Goal: Task Accomplishment & Management: Manage account settings

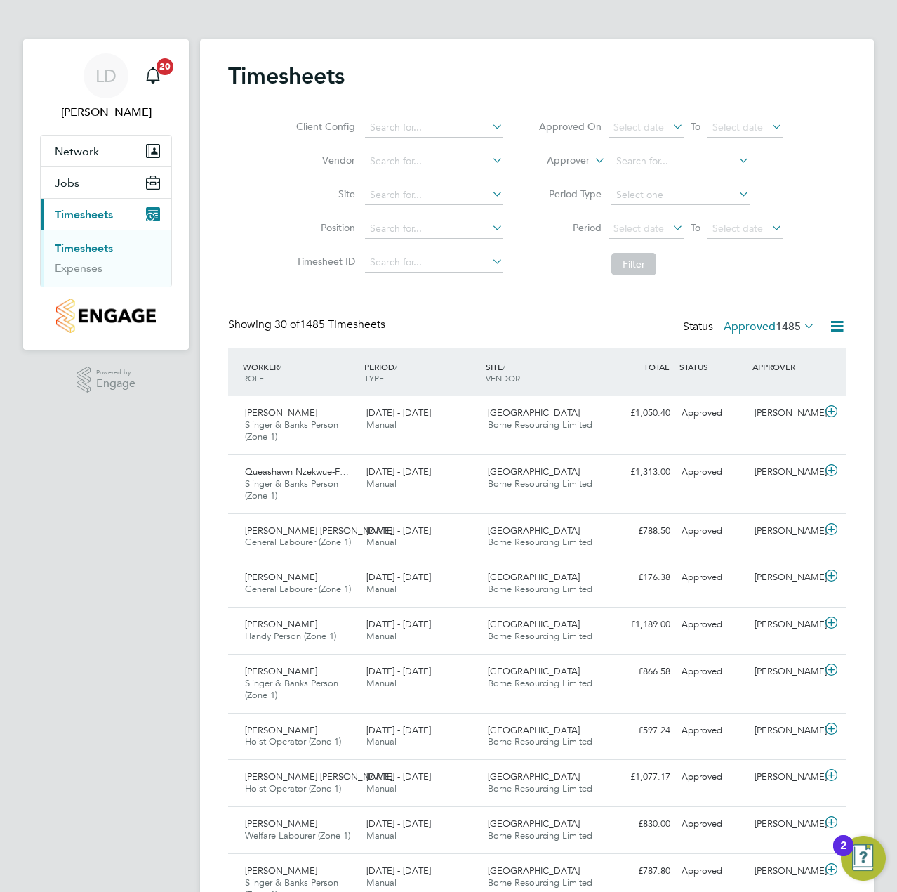
click at [70, 242] on link "Timesheets" at bounding box center [84, 248] width 58 height 13
click at [801, 328] on icon at bounding box center [801, 326] width 0 height 20
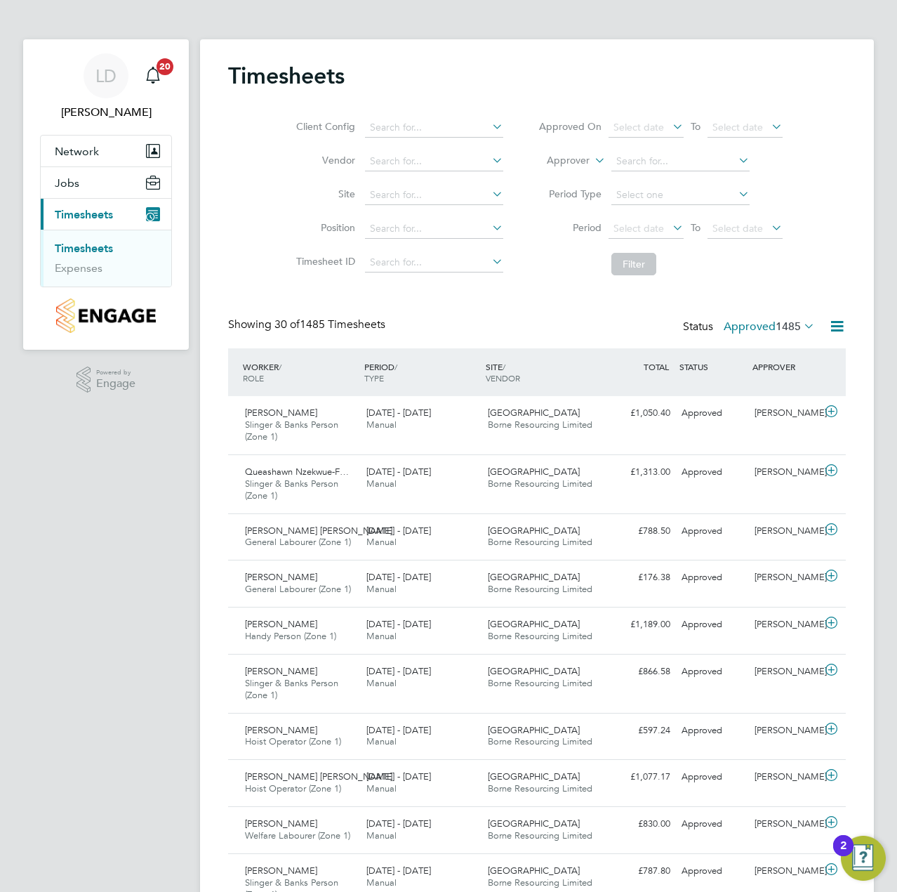
click at [65, 250] on link "Timesheets" at bounding box center [84, 248] width 58 height 13
click at [770, 329] on label "Approved 1485" at bounding box center [769, 327] width 91 height 14
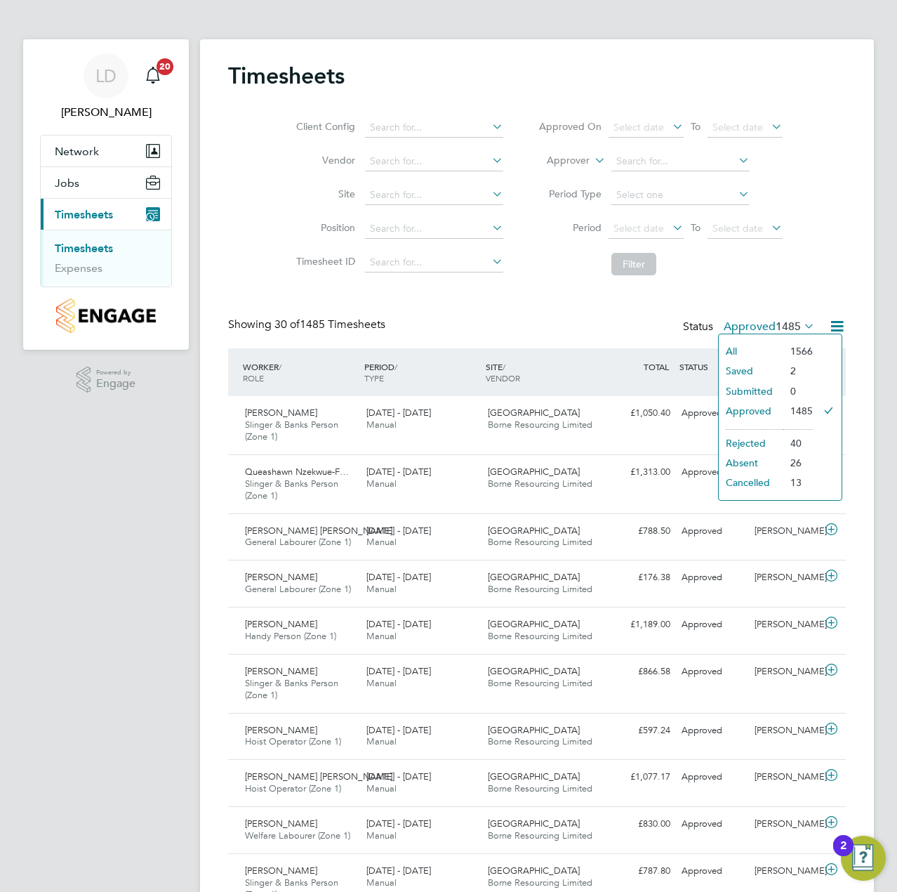
click at [746, 386] on li "Submitted" at bounding box center [751, 391] width 65 height 20
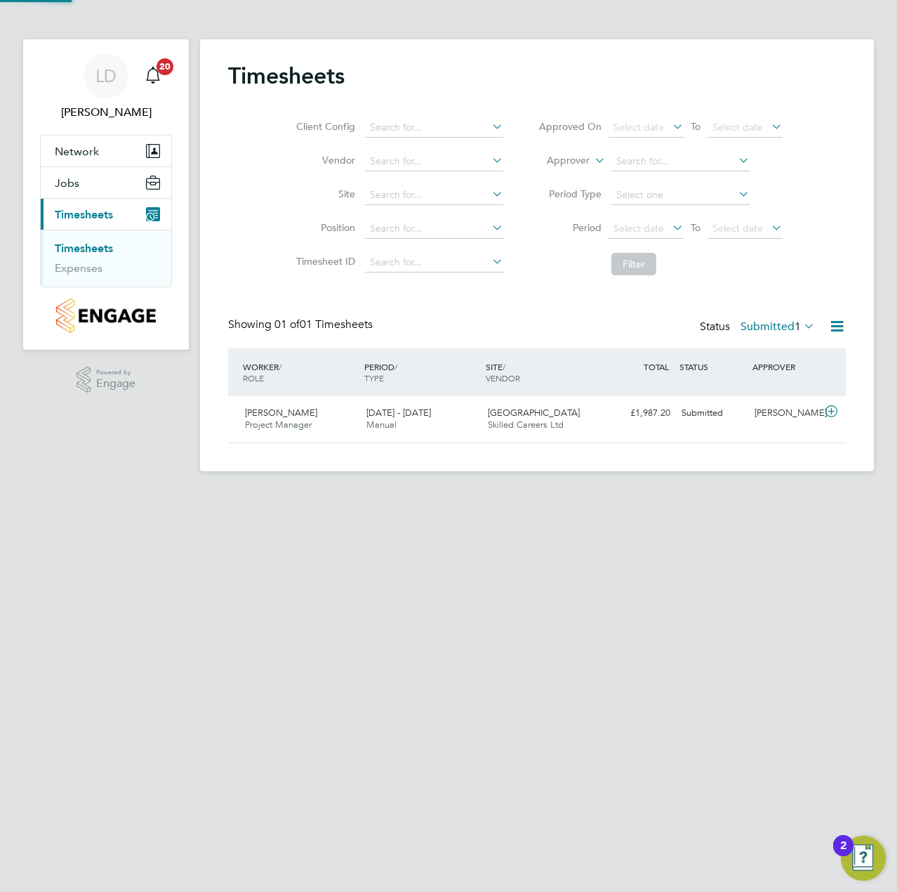
scroll to position [36, 122]
click at [827, 411] on icon at bounding box center [832, 411] width 18 height 11
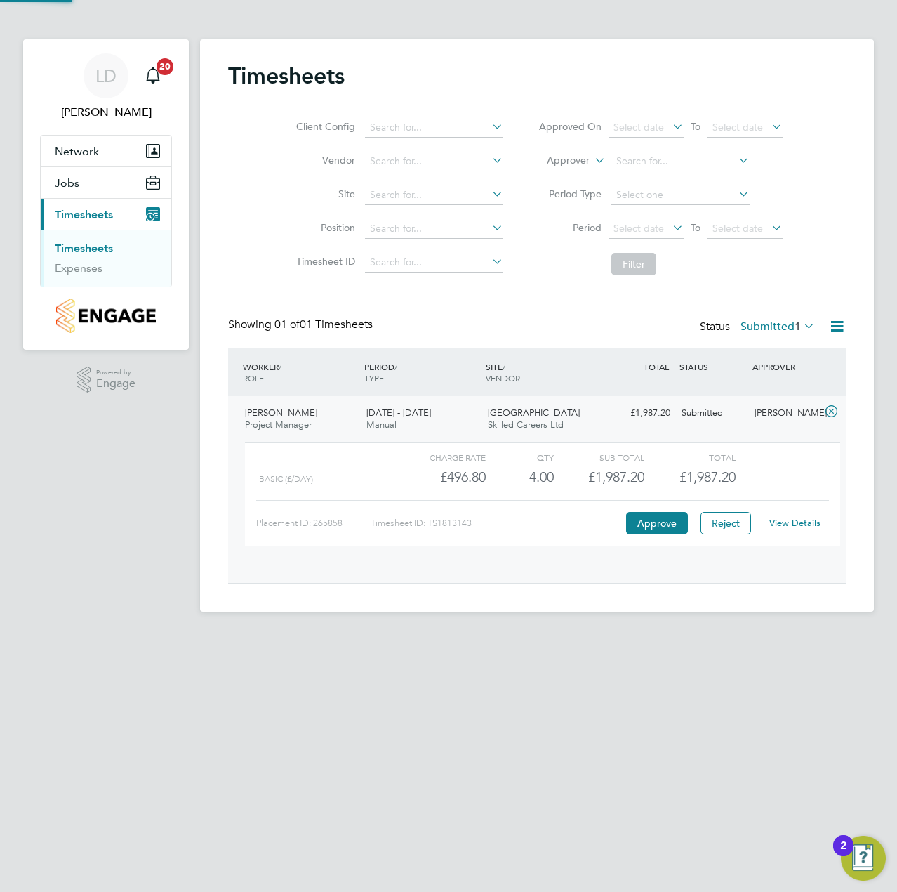
scroll to position [24, 137]
click at [654, 526] on button "Approve" at bounding box center [657, 523] width 62 height 22
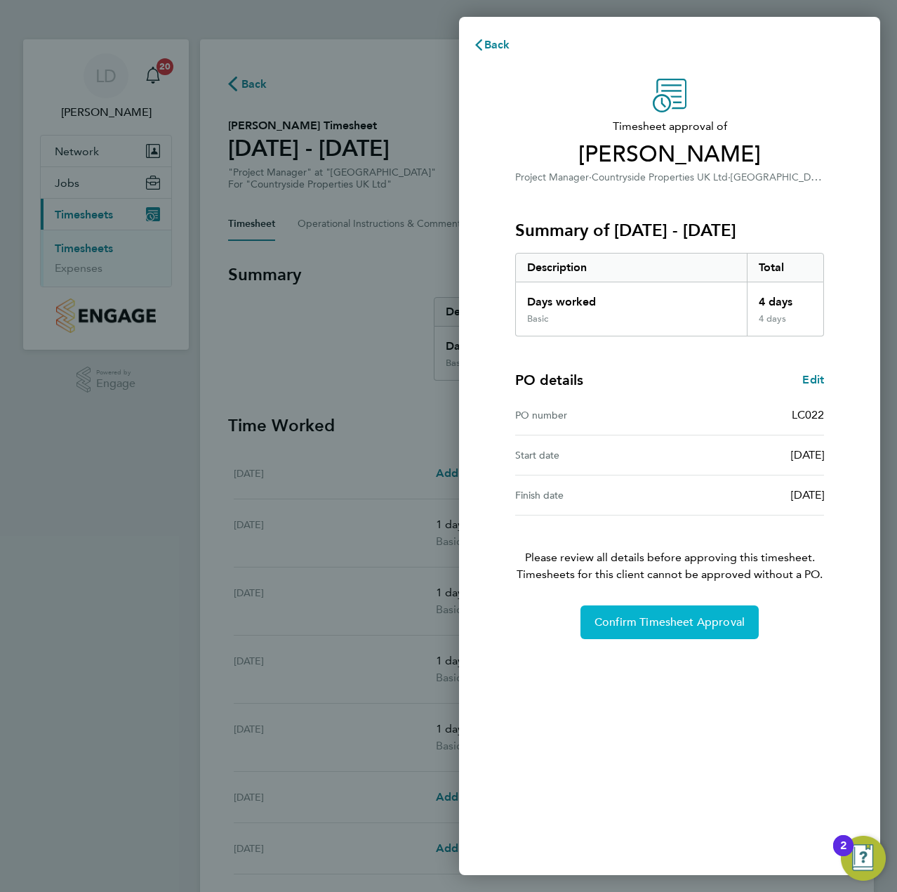
click at [646, 633] on button "Confirm Timesheet Approval" at bounding box center [670, 622] width 178 height 34
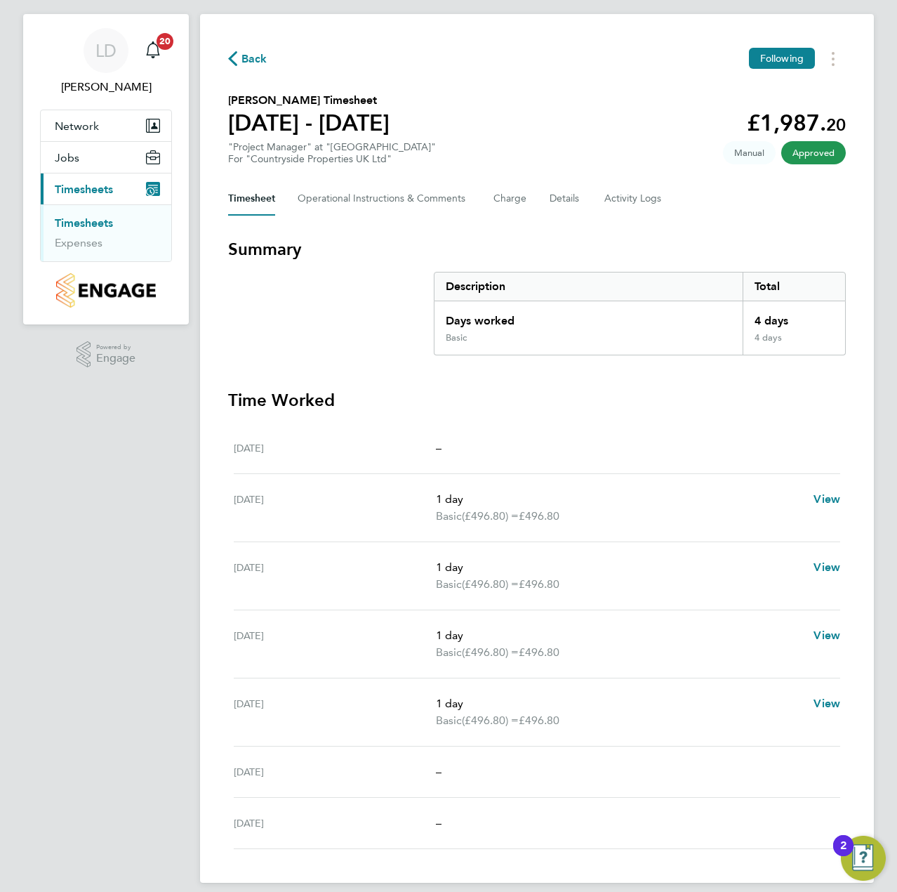
scroll to position [39, 0]
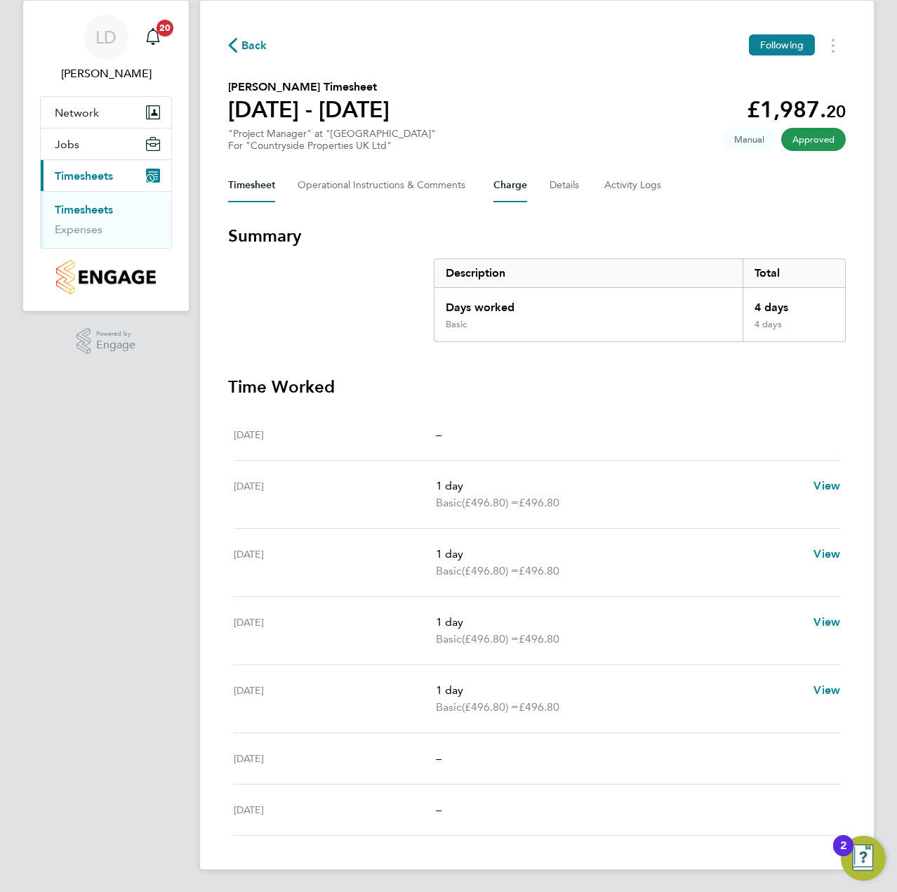
click at [516, 181] on button "Charge" at bounding box center [511, 186] width 34 height 34
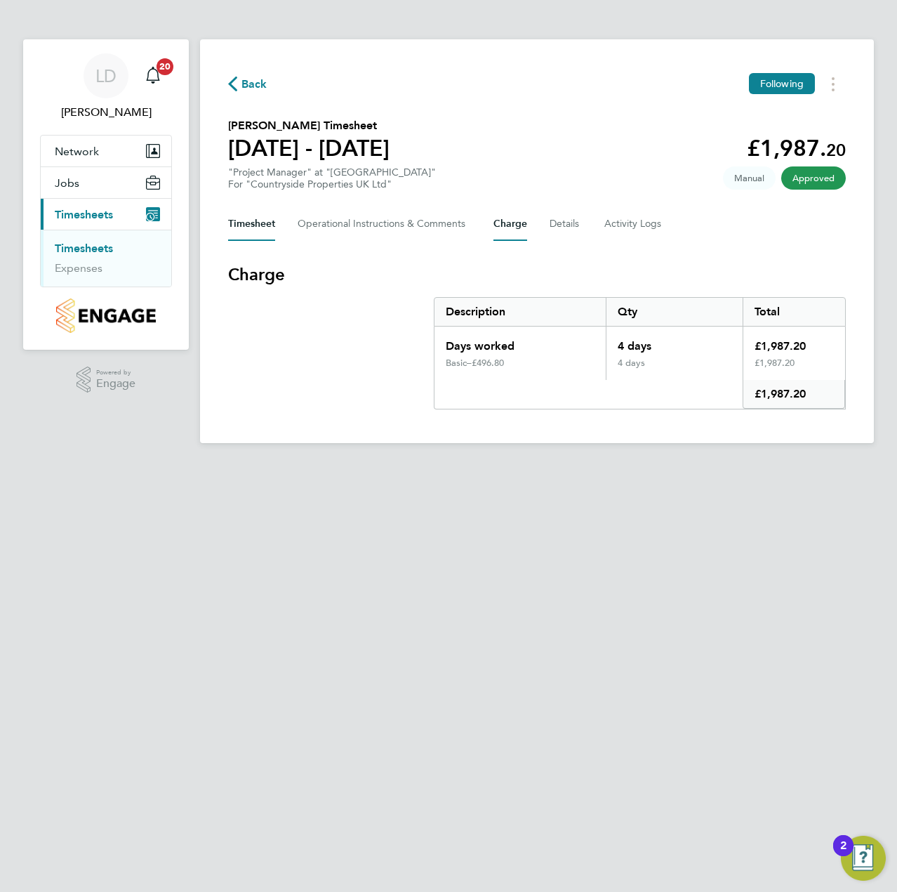
click at [260, 228] on button "Timesheet" at bounding box center [251, 224] width 47 height 34
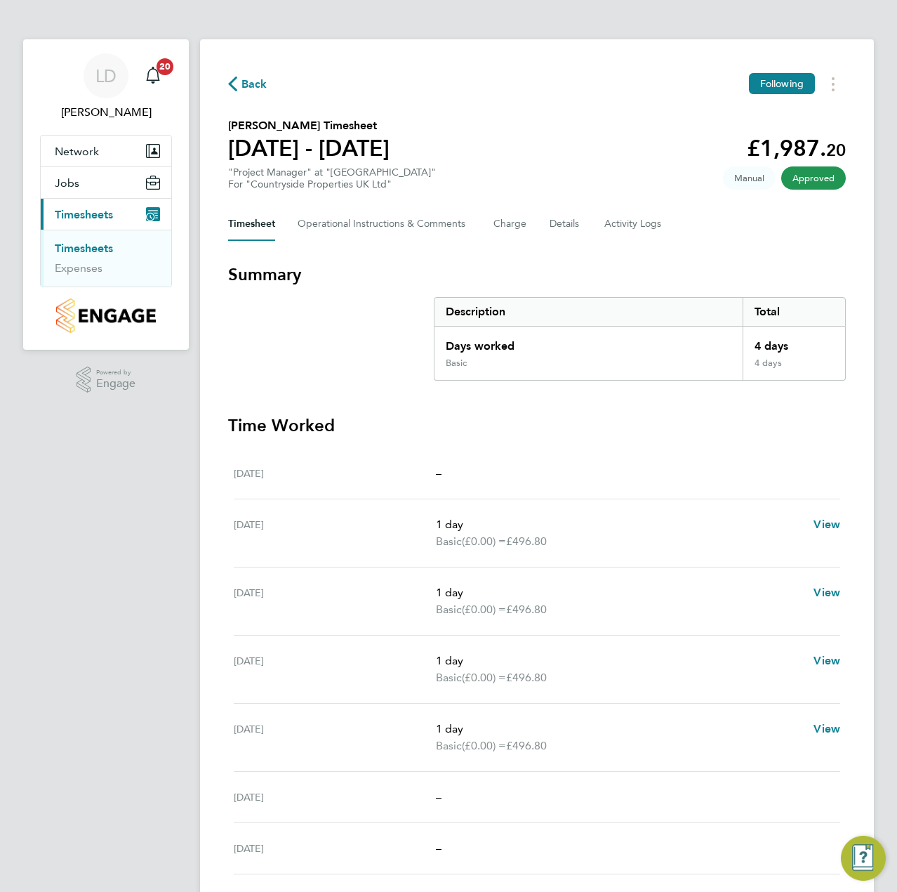
click at [247, 93] on div "Back Following" at bounding box center [537, 84] width 618 height 22
click at [251, 76] on span "Back" at bounding box center [255, 84] width 26 height 17
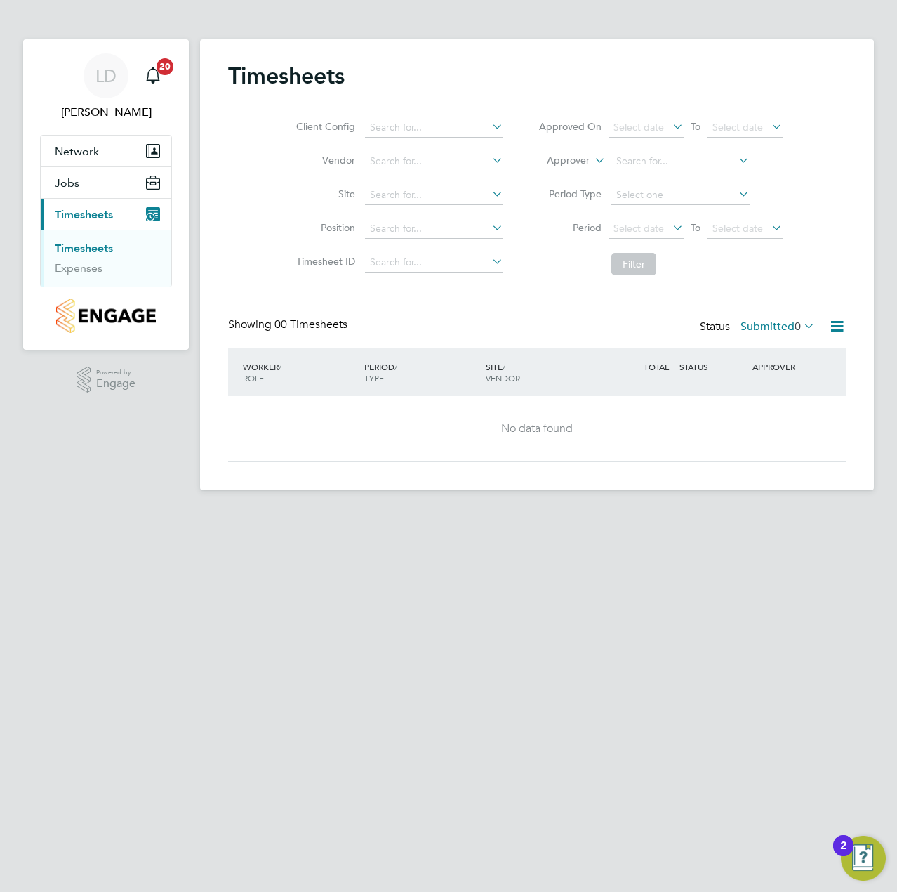
click at [639, 513] on html "LD [PERSON_NAME] Notifications 20 Applications: Network Team Members Sites Jobs…" at bounding box center [448, 256] width 897 height 513
click at [788, 329] on label "Submitted 0" at bounding box center [778, 327] width 74 height 14
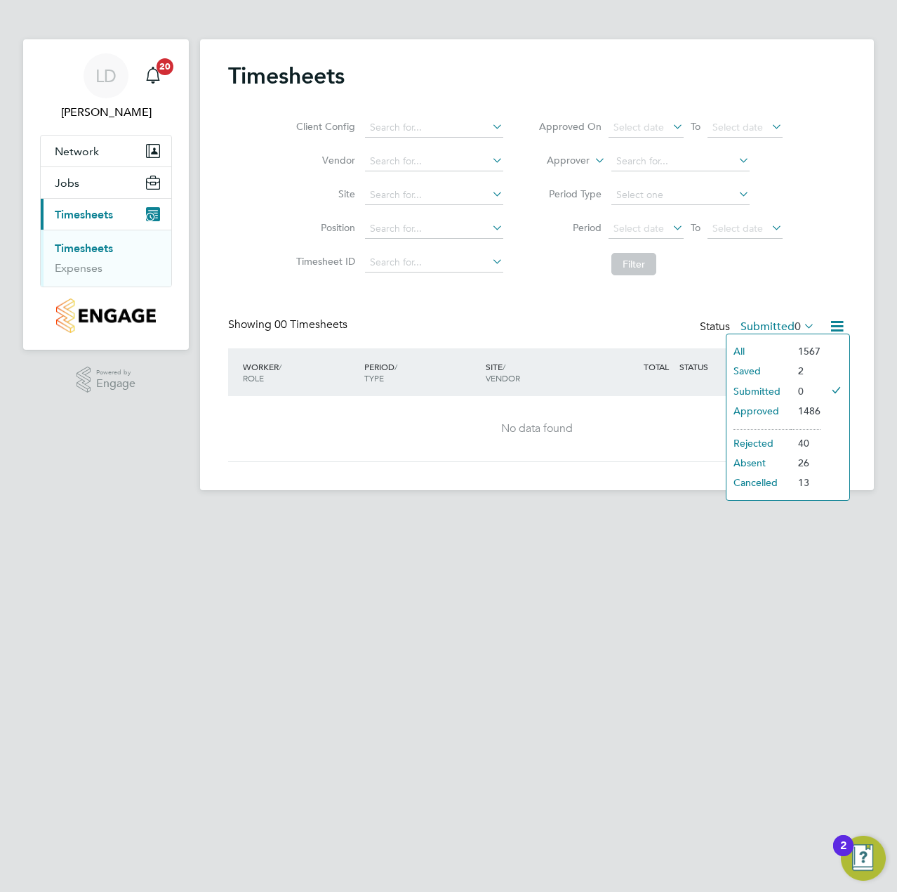
click at [779, 395] on li "Submitted" at bounding box center [759, 391] width 65 height 20
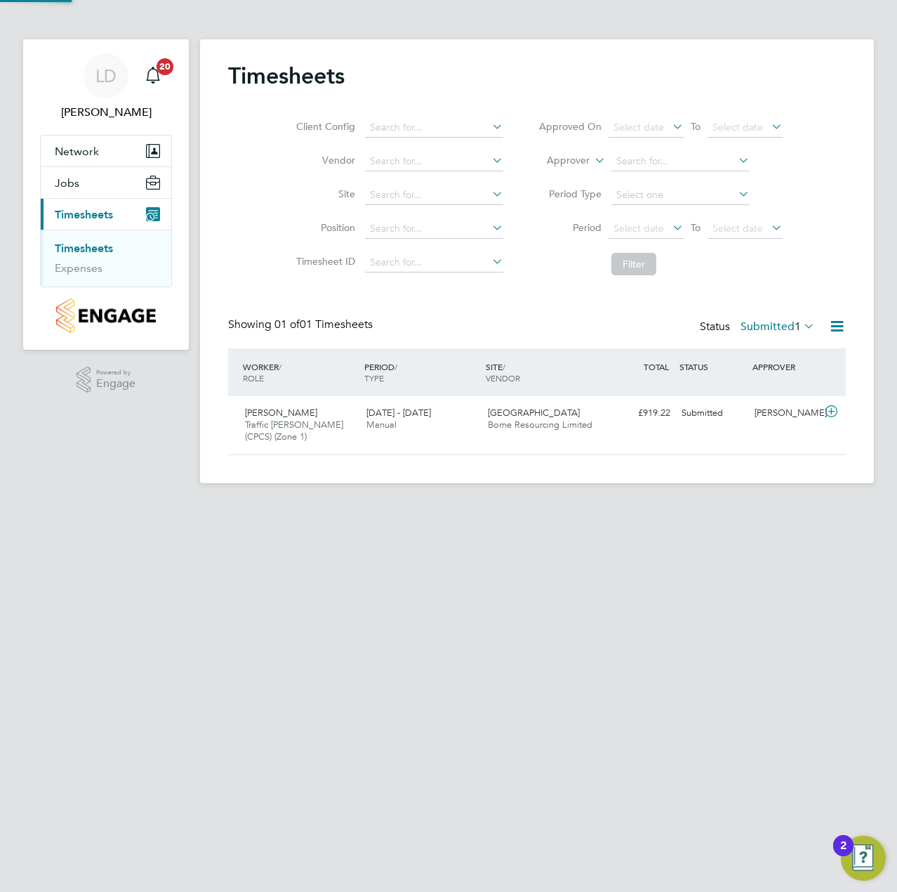
scroll to position [36, 122]
click at [827, 412] on icon at bounding box center [832, 411] width 18 height 11
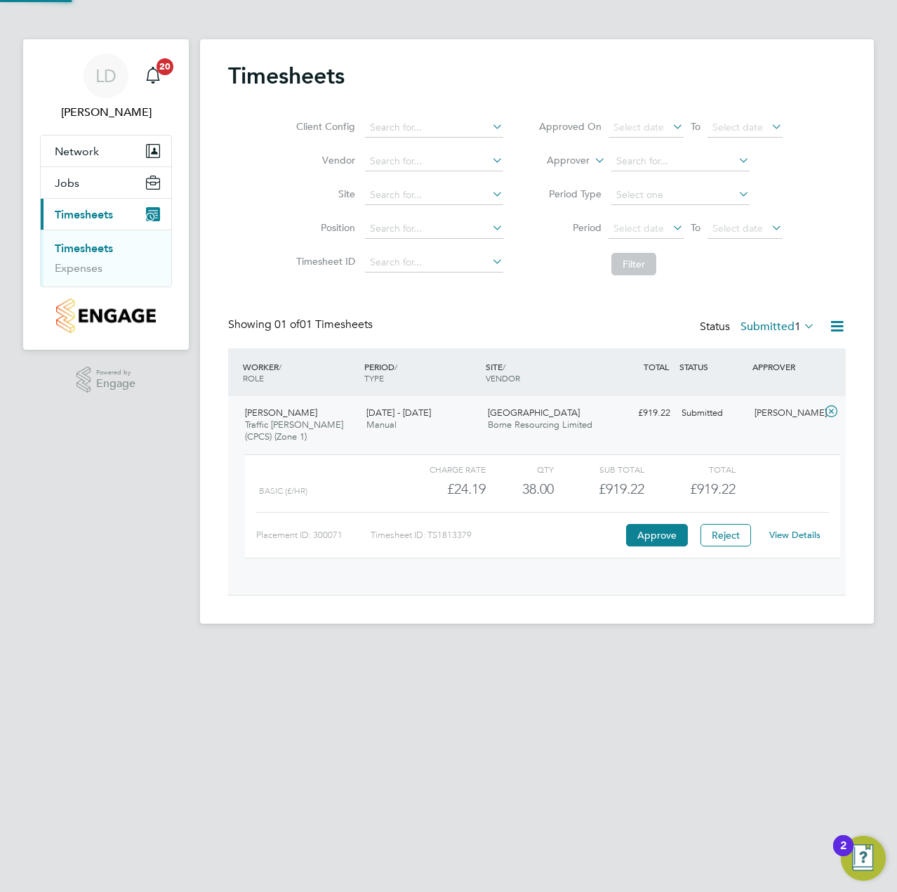
scroll to position [24, 137]
click at [785, 534] on link "View Details" at bounding box center [795, 535] width 51 height 12
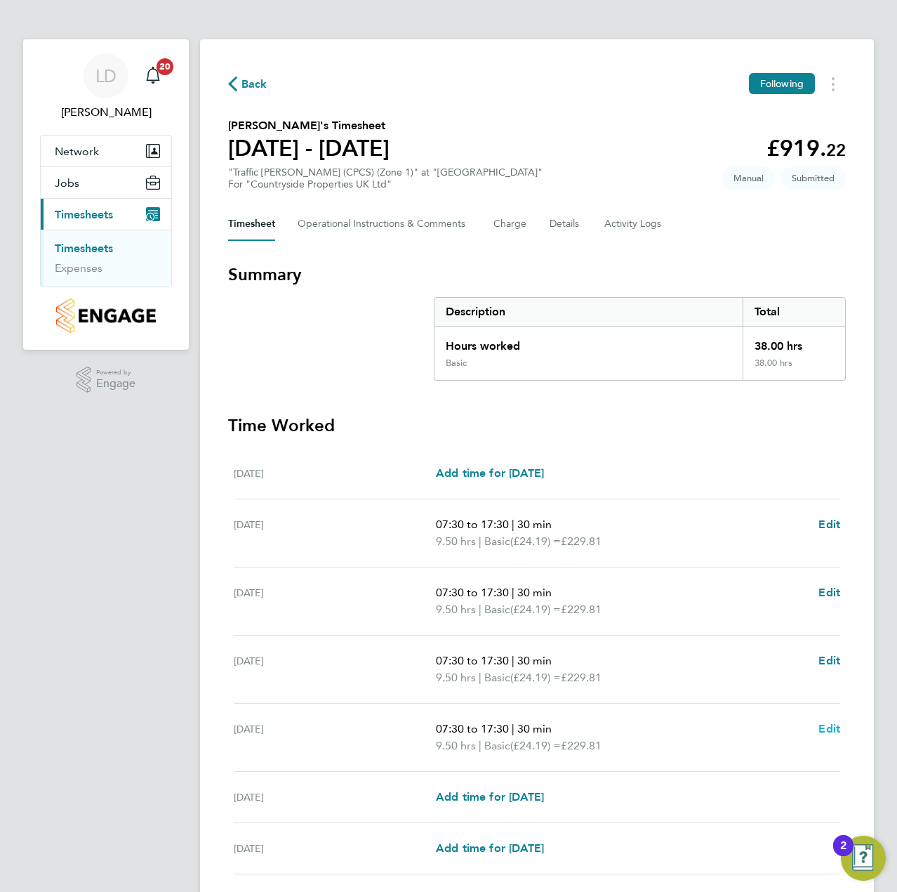
click at [827, 725] on span "Edit" at bounding box center [830, 728] width 22 height 13
select select "30"
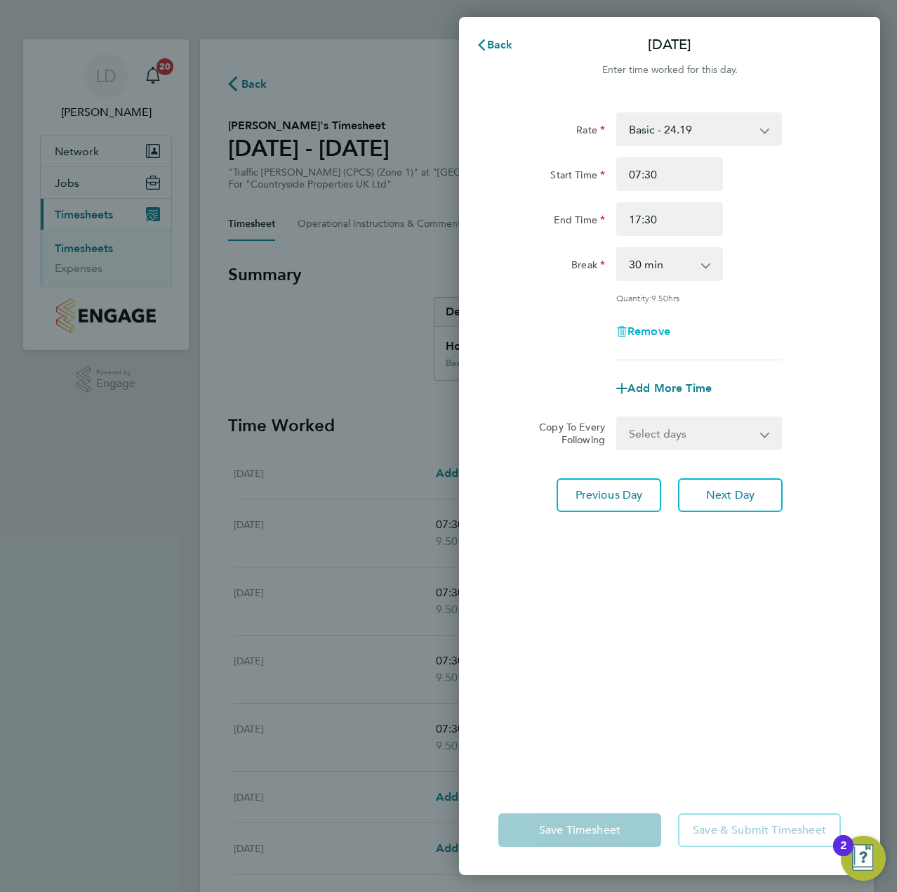
click at [644, 332] on span "Remove" at bounding box center [649, 330] width 43 height 13
select select "null"
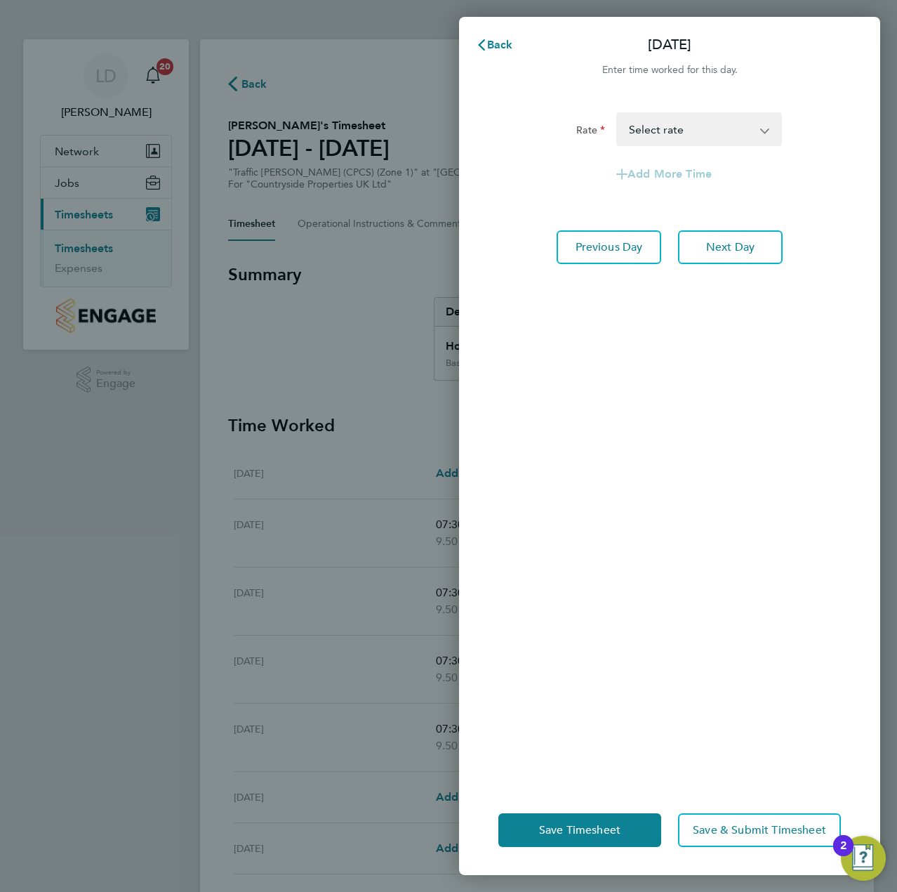
click at [732, 267] on div "Rate Basic - 24.19 Select rate Add More Time Previous Day Next Day" at bounding box center [669, 441] width 421 height 690
click at [736, 259] on button "Next Day" at bounding box center [730, 247] width 105 height 34
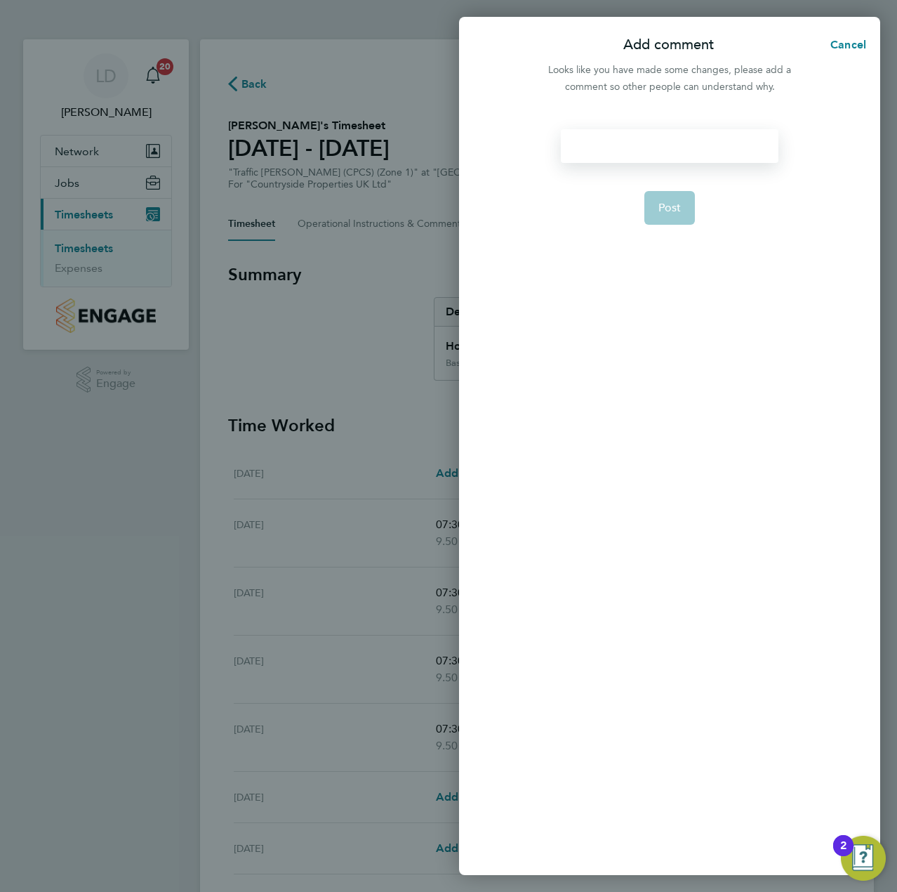
click at [685, 153] on div at bounding box center [669, 146] width 217 height 34
click at [702, 155] on div at bounding box center [669, 146] width 217 height 34
click at [671, 211] on span "Post" at bounding box center [670, 208] width 23 height 14
select select "30"
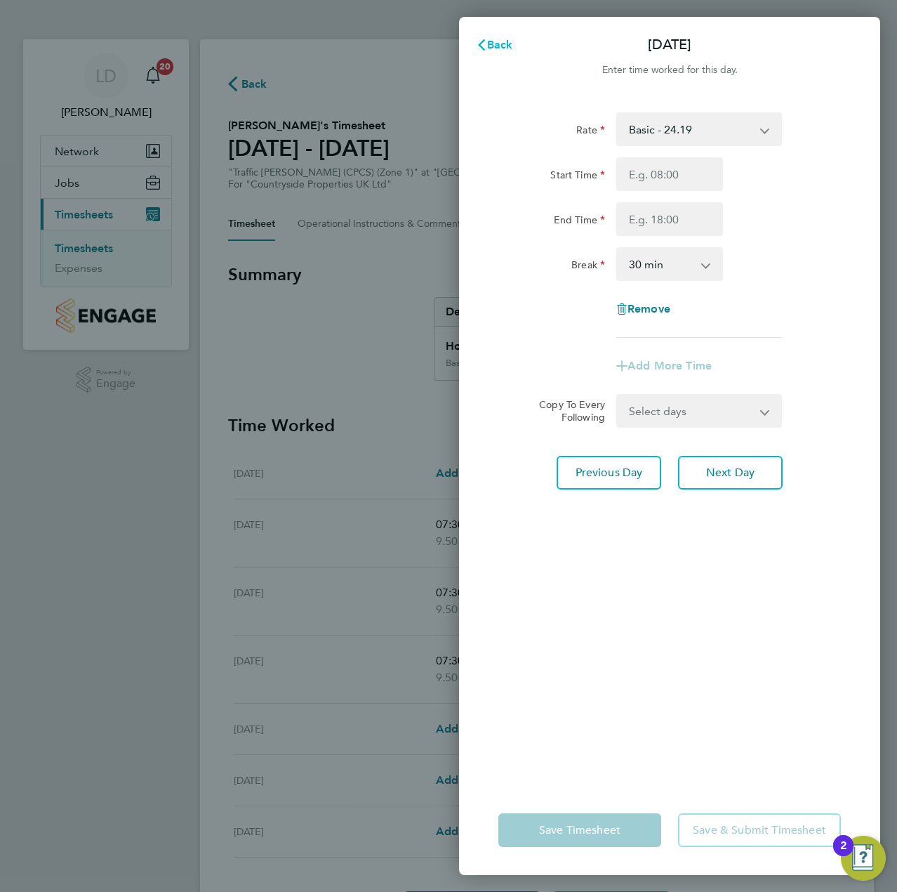
click at [488, 37] on button "Back" at bounding box center [494, 45] width 65 height 28
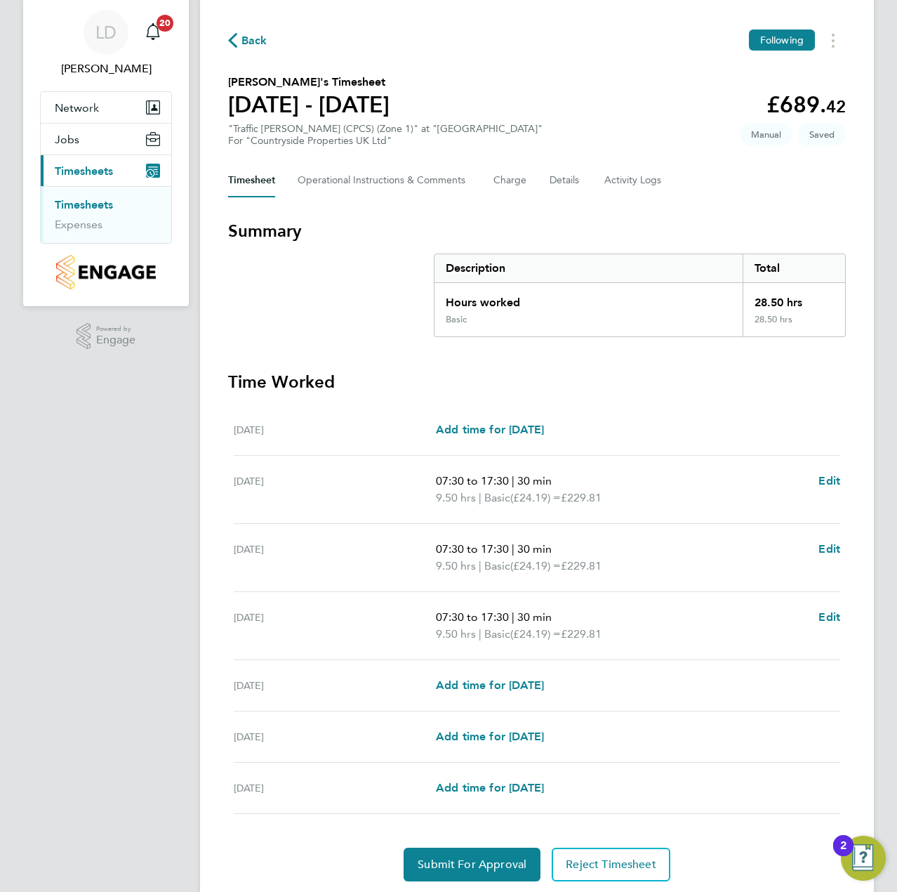
scroll to position [89, 0]
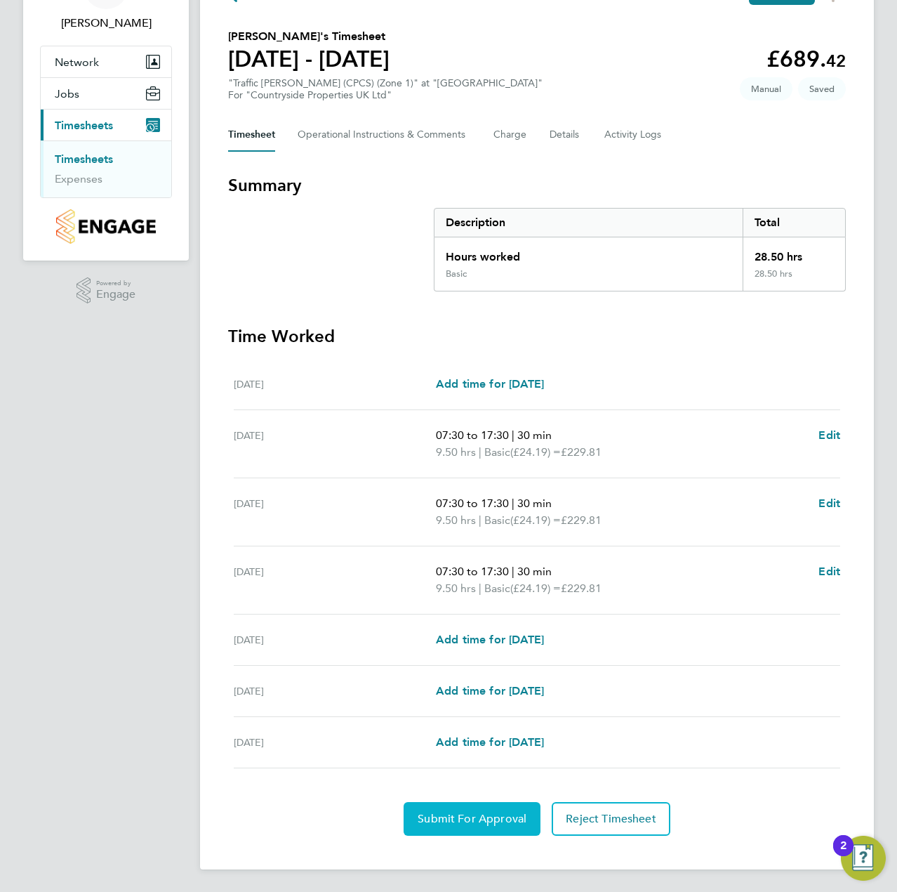
click at [489, 822] on span "Submit For Approval" at bounding box center [472, 819] width 109 height 14
click at [459, 822] on span "Approve Timesheet" at bounding box center [472, 819] width 103 height 14
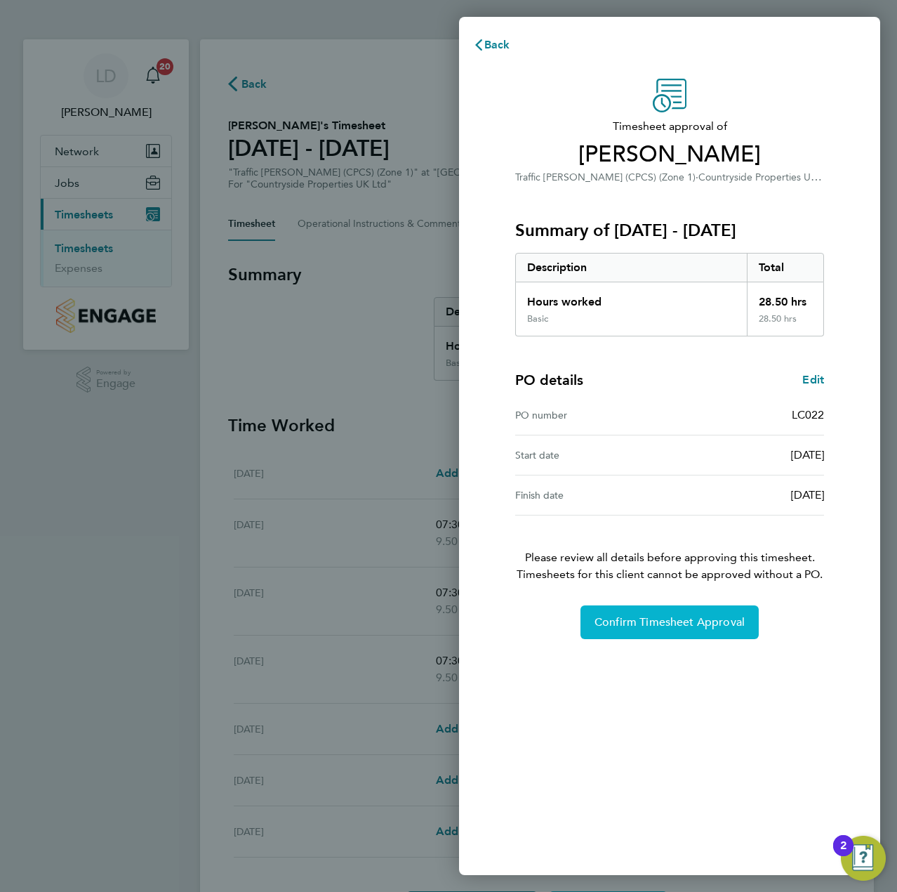
click at [619, 612] on button "Confirm Timesheet Approval" at bounding box center [670, 622] width 178 height 34
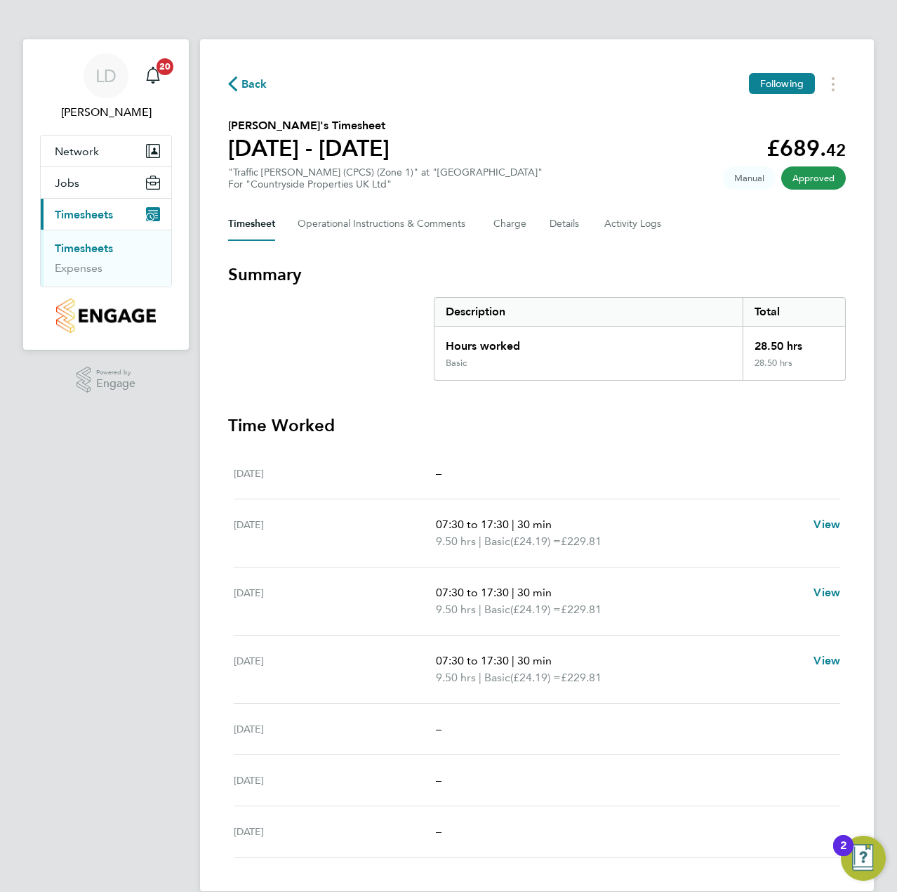
click at [247, 83] on span "Back" at bounding box center [255, 84] width 26 height 17
